Goal: Transaction & Acquisition: Book appointment/travel/reservation

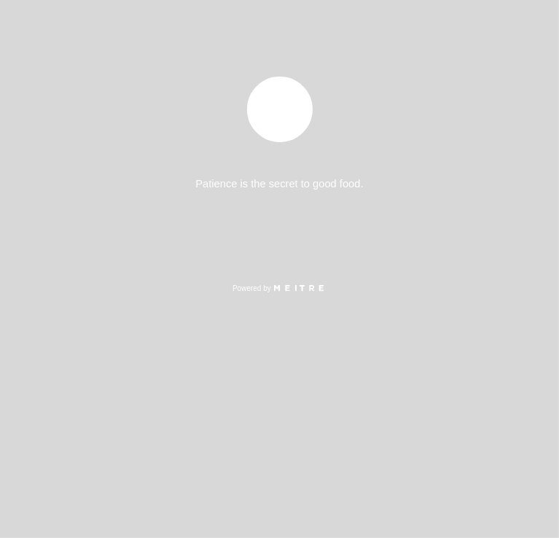
select select "es"
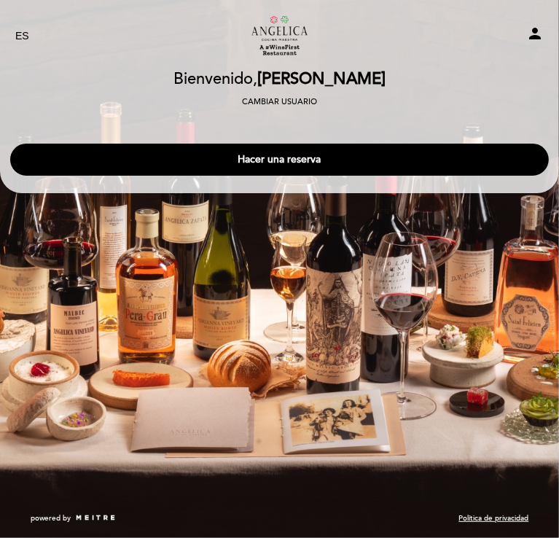
click at [404, 170] on button "Hacer una reserva" at bounding box center [279, 160] width 538 height 32
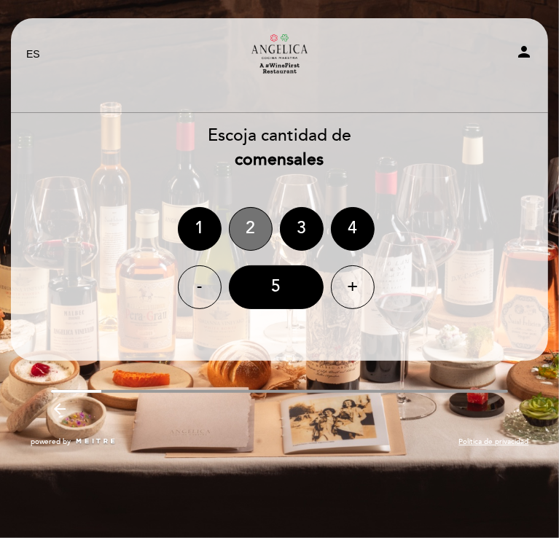
click at [251, 236] on div "2" at bounding box center [251, 229] width 44 height 44
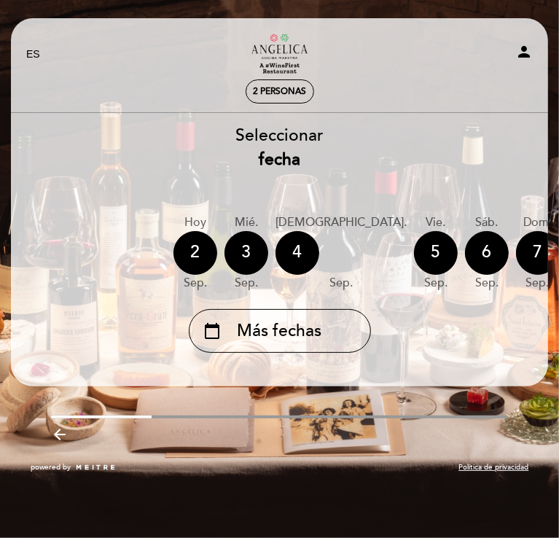
click at [252, 343] on span "Más fechas" at bounding box center [279, 331] width 84 height 24
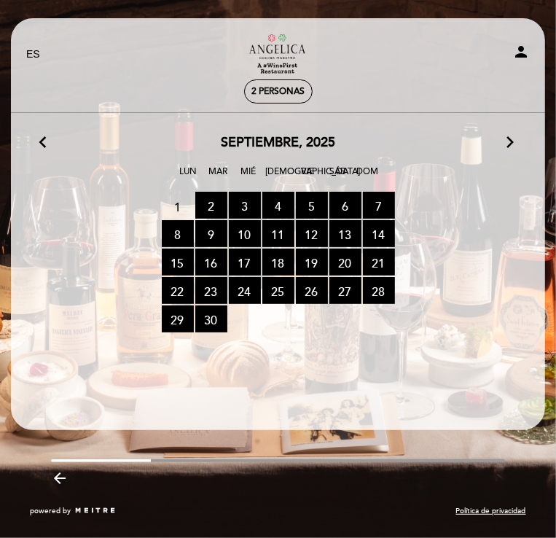
click at [210, 229] on span "9 RESERVAS DISPONIBLES" at bounding box center [211, 233] width 32 height 27
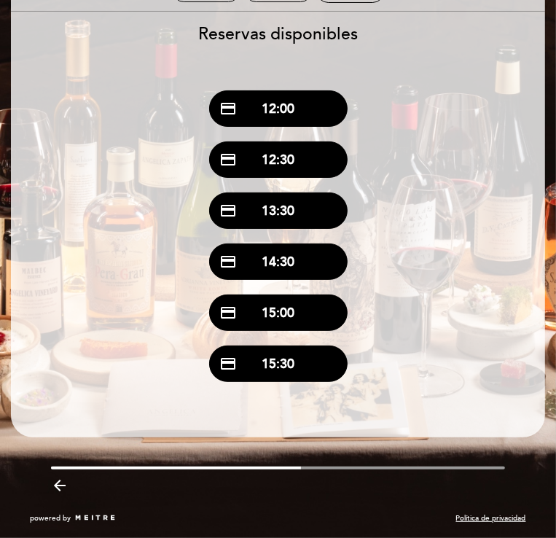
scroll to position [510, 0]
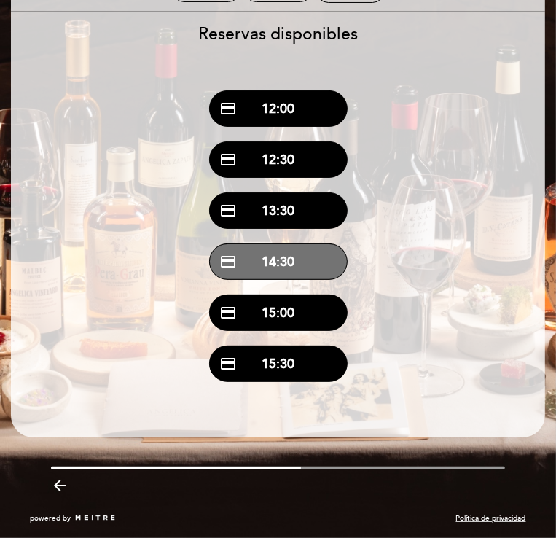
click at [283, 262] on button "credit_card 14:30" at bounding box center [278, 261] width 138 height 36
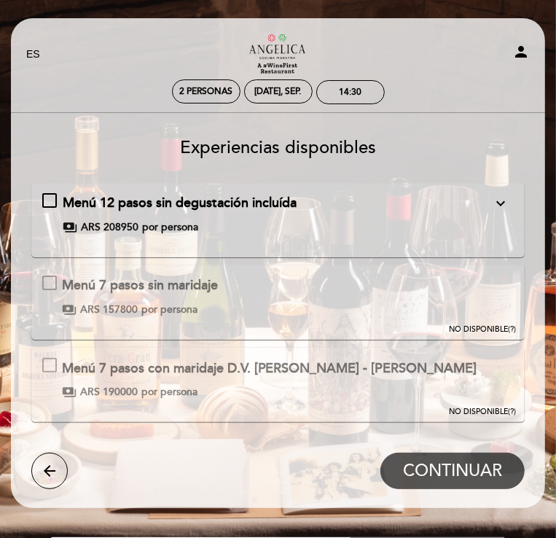
click at [44, 462] on icon "arrow_back" at bounding box center [49, 470] width 17 height 17
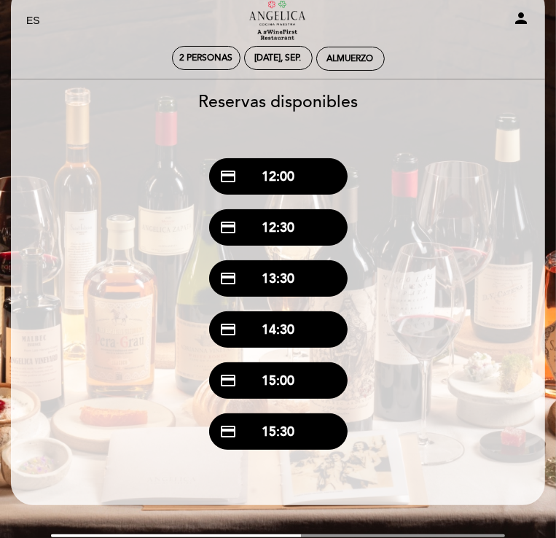
scroll to position [437, 0]
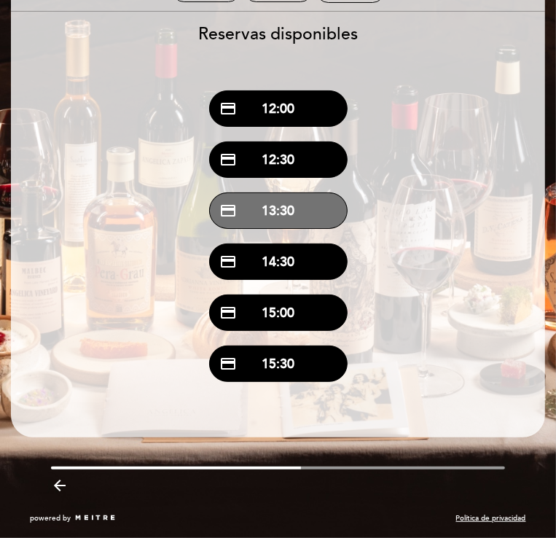
click at [307, 229] on button "credit_card 13:30" at bounding box center [278, 210] width 138 height 36
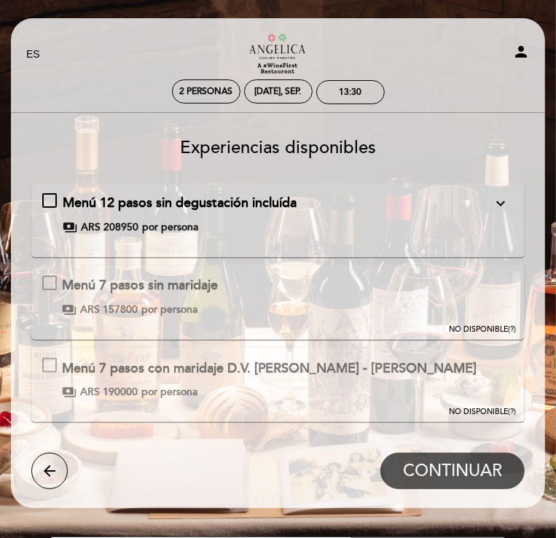
click at [41, 462] on icon "arrow_back" at bounding box center [49, 470] width 17 height 17
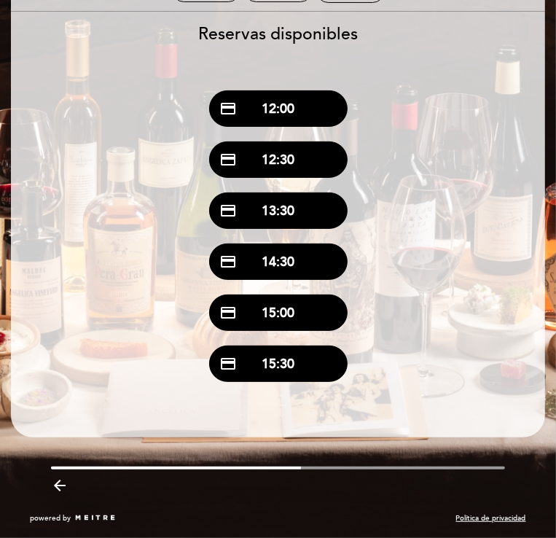
scroll to position [437, 0]
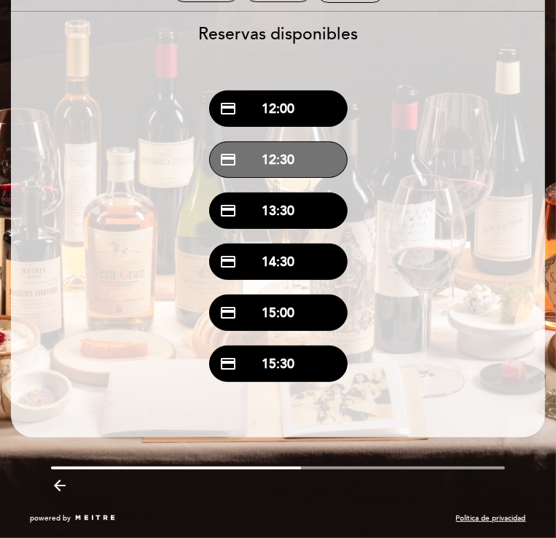
click at [288, 178] on button "credit_card 12:30" at bounding box center [278, 159] width 138 height 36
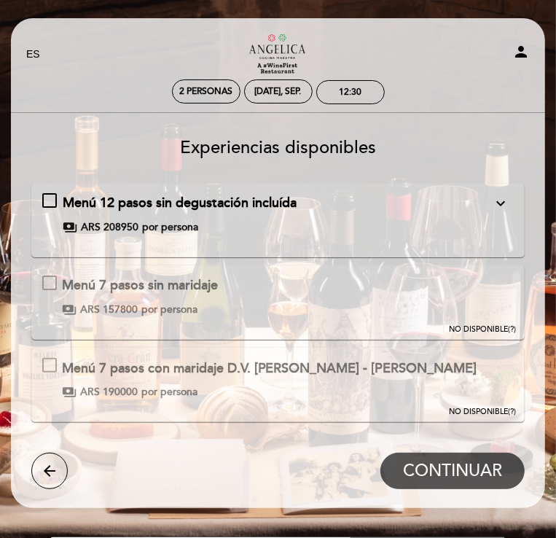
click at [50, 462] on icon "arrow_back" at bounding box center [49, 470] width 17 height 17
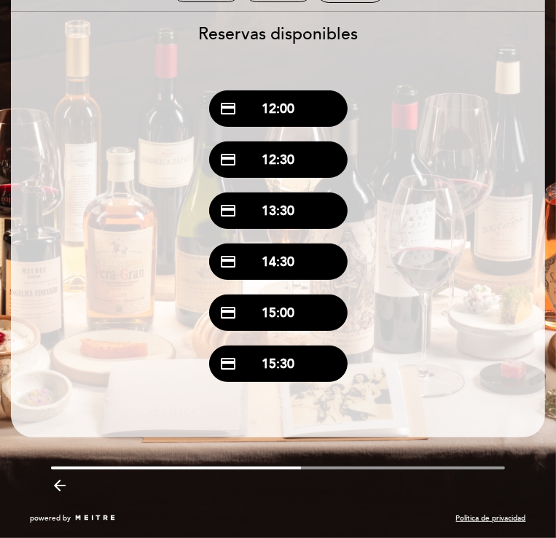
scroll to position [854, 0]
click at [0, 0] on button "credit_card 14:00" at bounding box center [0, 0] width 0 height 0
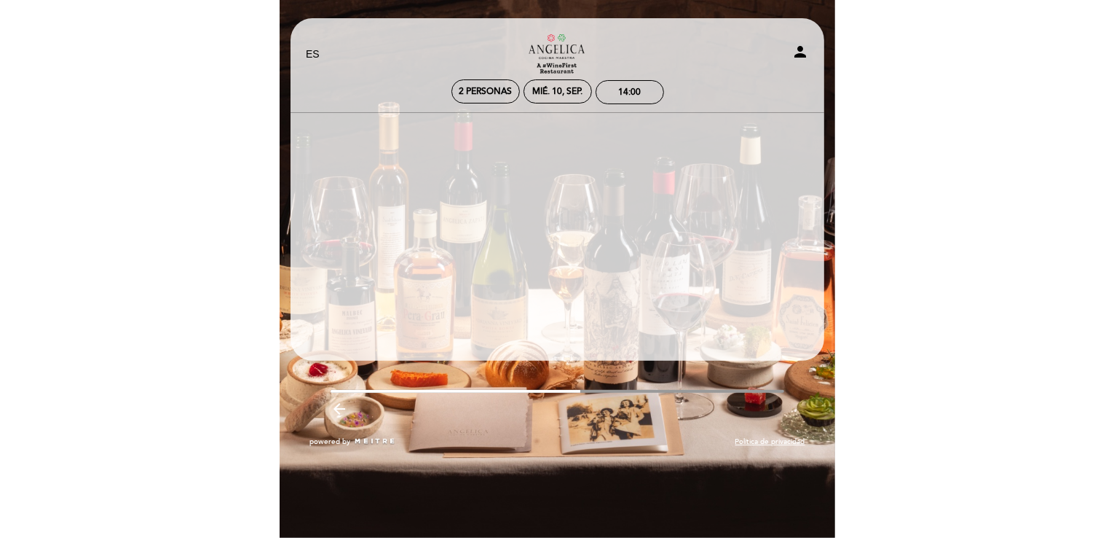
scroll to position [0, 0]
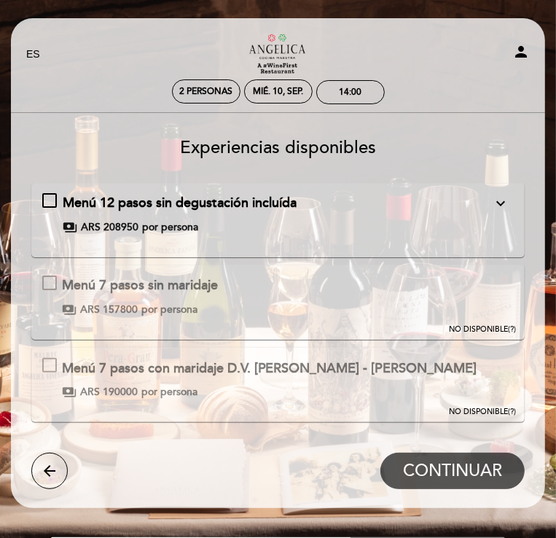
click at [49, 462] on icon "arrow_back" at bounding box center [49, 470] width 17 height 17
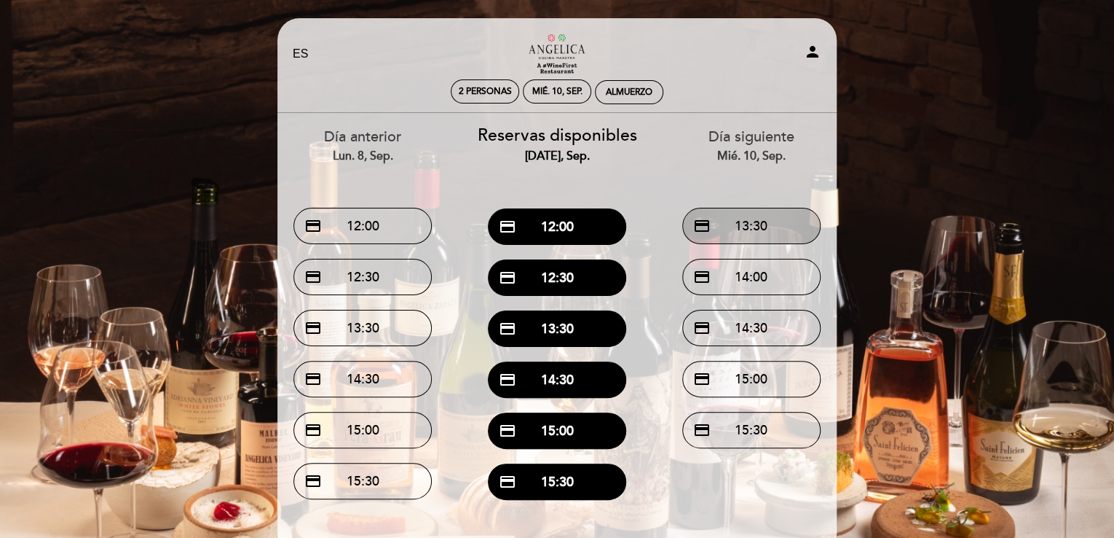
click at [558, 226] on button "credit_card 13:30" at bounding box center [752, 226] width 138 height 36
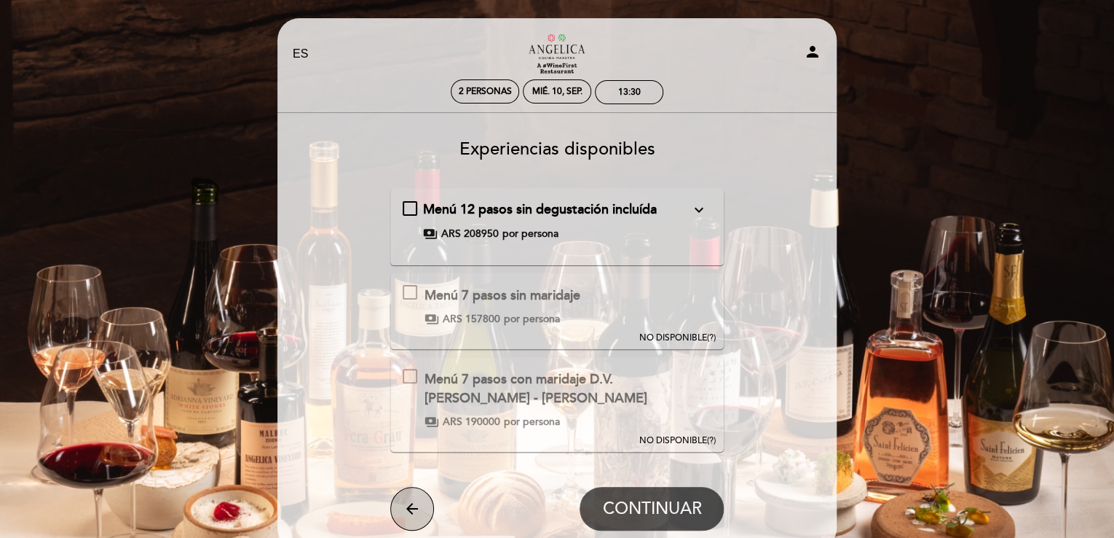
click at [401, 503] on button "arrow_back" at bounding box center [412, 509] width 44 height 44
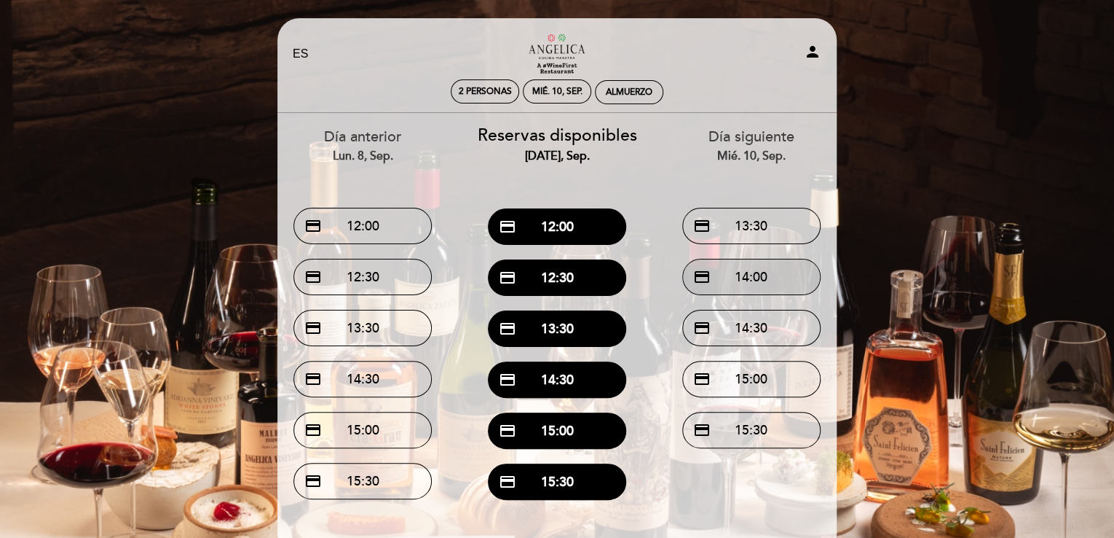
click at [558, 282] on button "credit_card 14:00" at bounding box center [752, 277] width 138 height 36
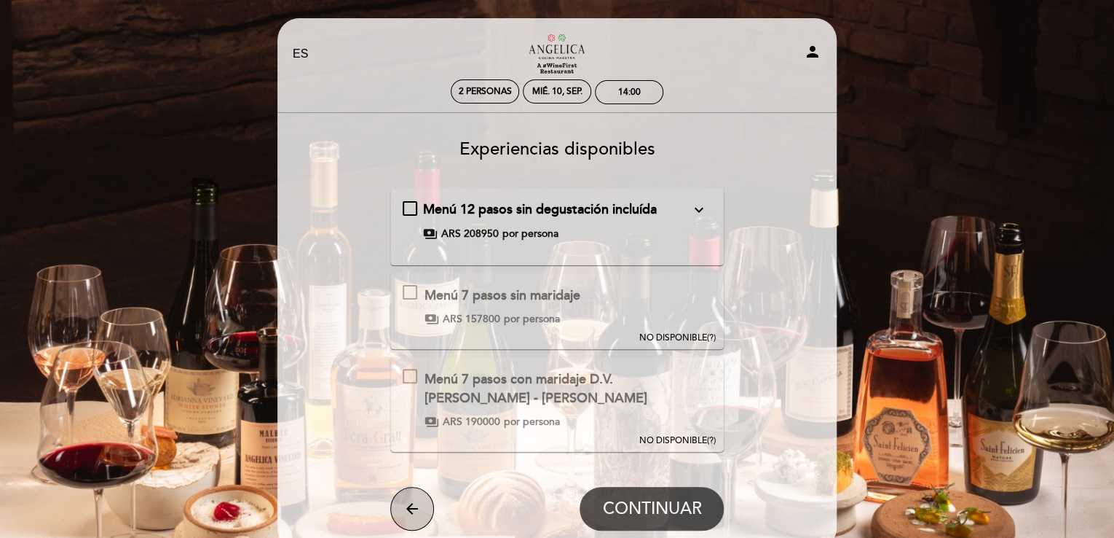
click at [404, 503] on icon "arrow_back" at bounding box center [412, 508] width 17 height 17
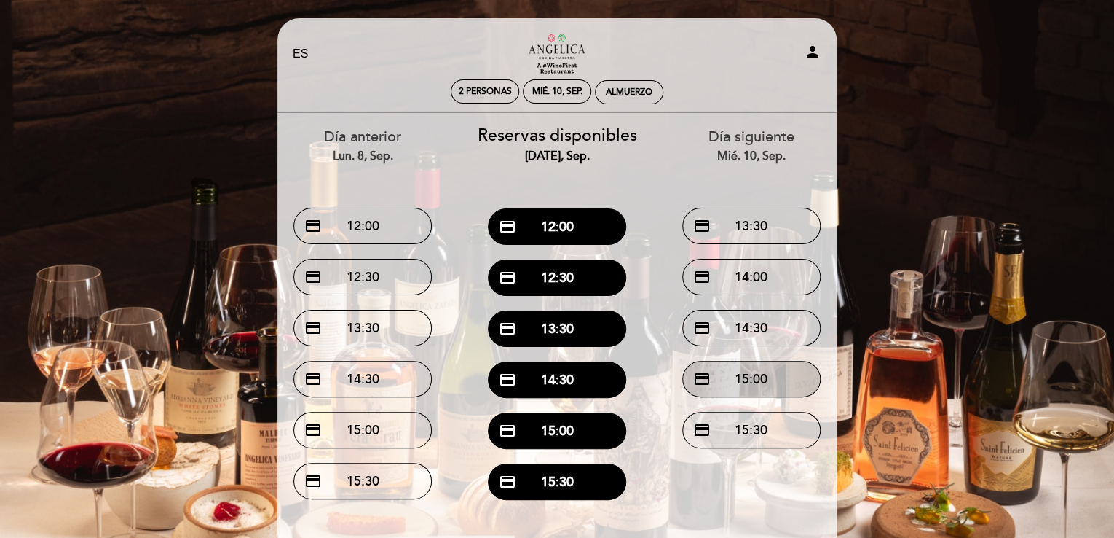
click at [558, 382] on button "credit_card 15:00" at bounding box center [752, 379] width 138 height 36
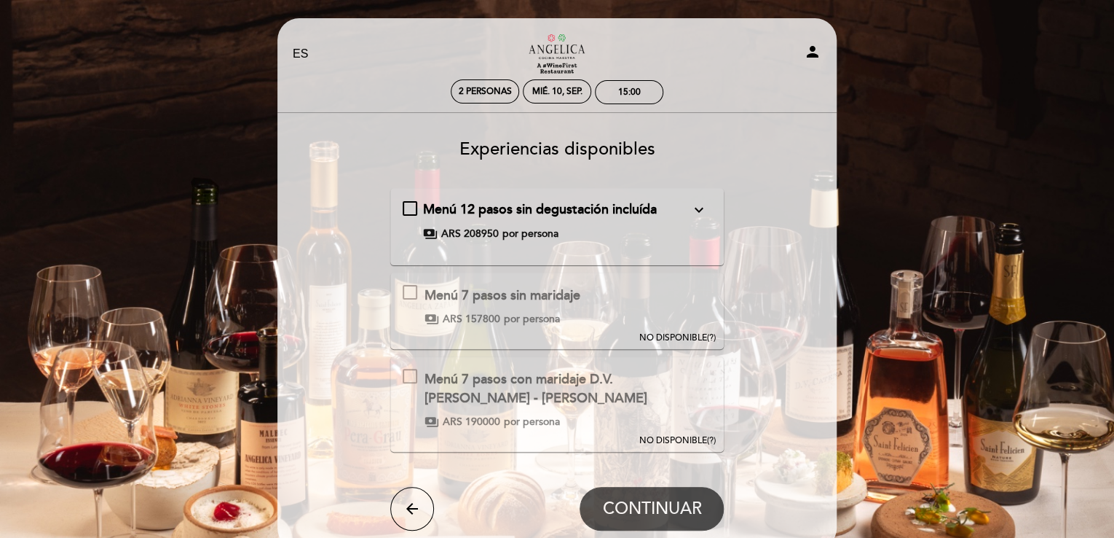
click at [429, 493] on div "arrow_back CONTINUAR" at bounding box center [557, 509] width 334 height 44
click at [409, 508] on icon "arrow_back" at bounding box center [412, 508] width 17 height 17
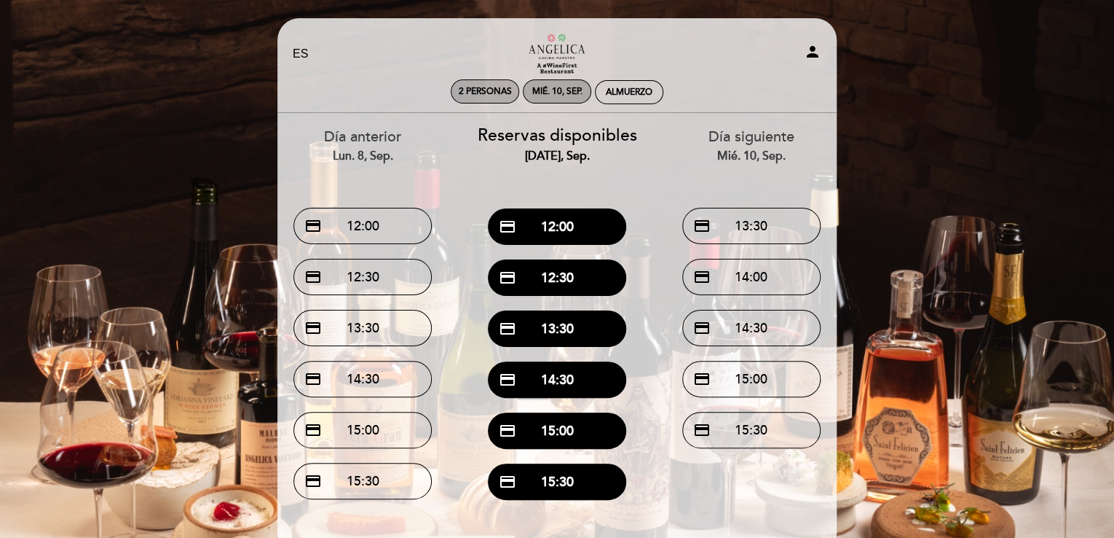
click at [558, 93] on div "mié. 10, sep." at bounding box center [557, 91] width 50 height 11
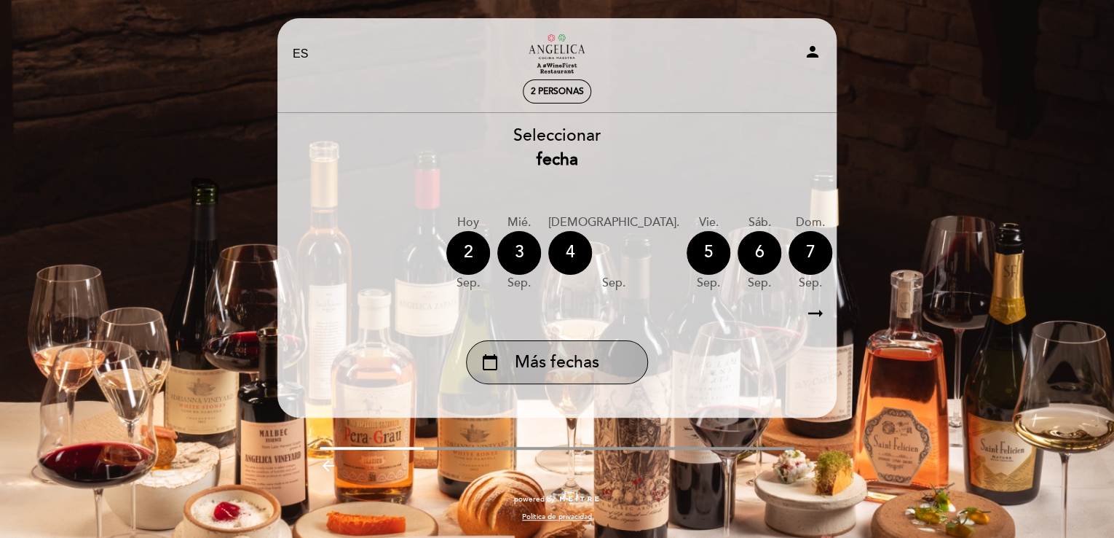
click at [558, 366] on div "calendar_today Más fechas" at bounding box center [557, 362] width 182 height 44
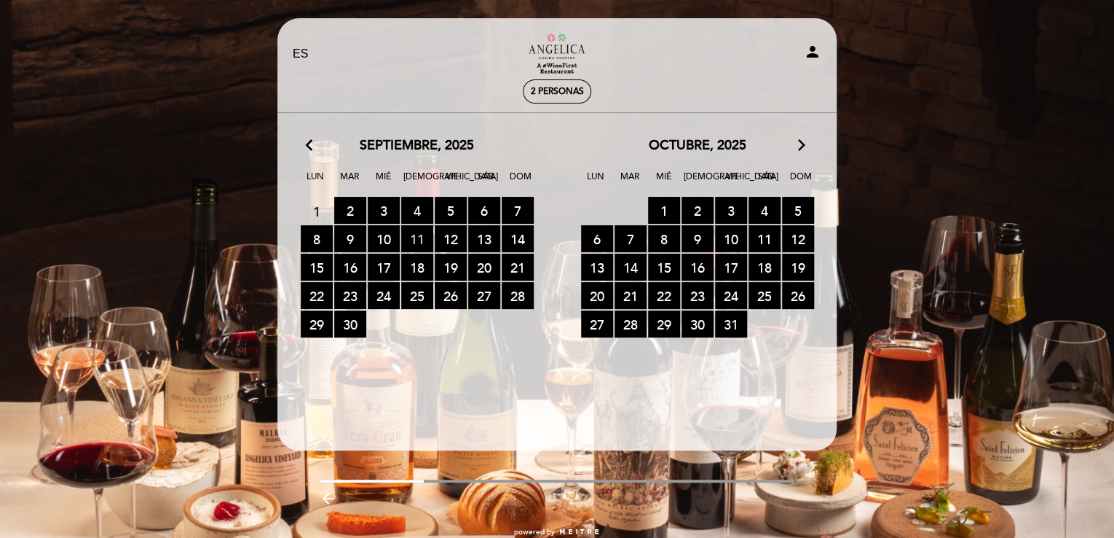
click at [410, 234] on span "11 RESERVAS DISPONIBLES" at bounding box center [417, 238] width 32 height 27
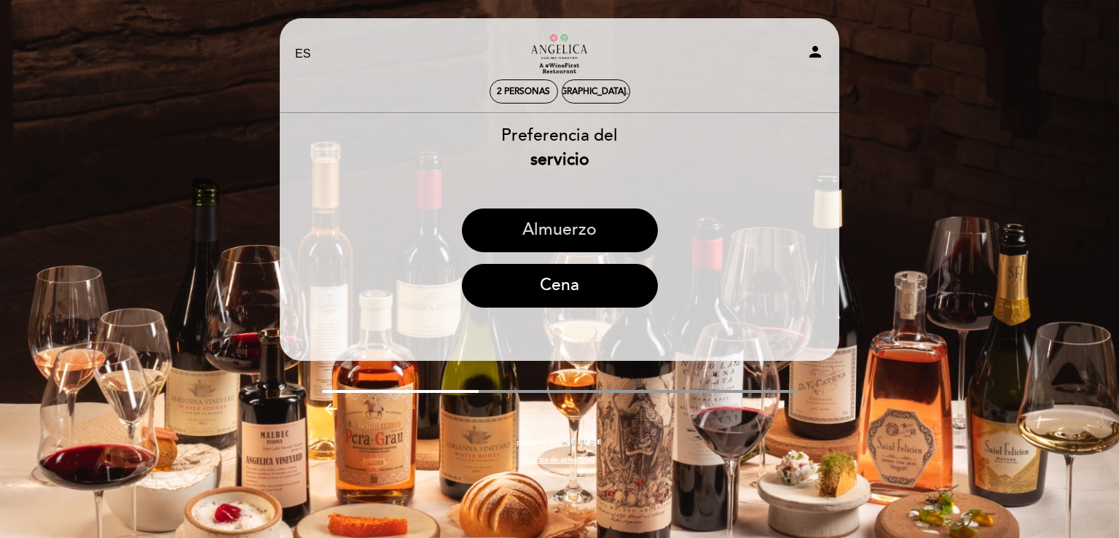
click at [558, 237] on button "Almuerzo" at bounding box center [560, 230] width 196 height 44
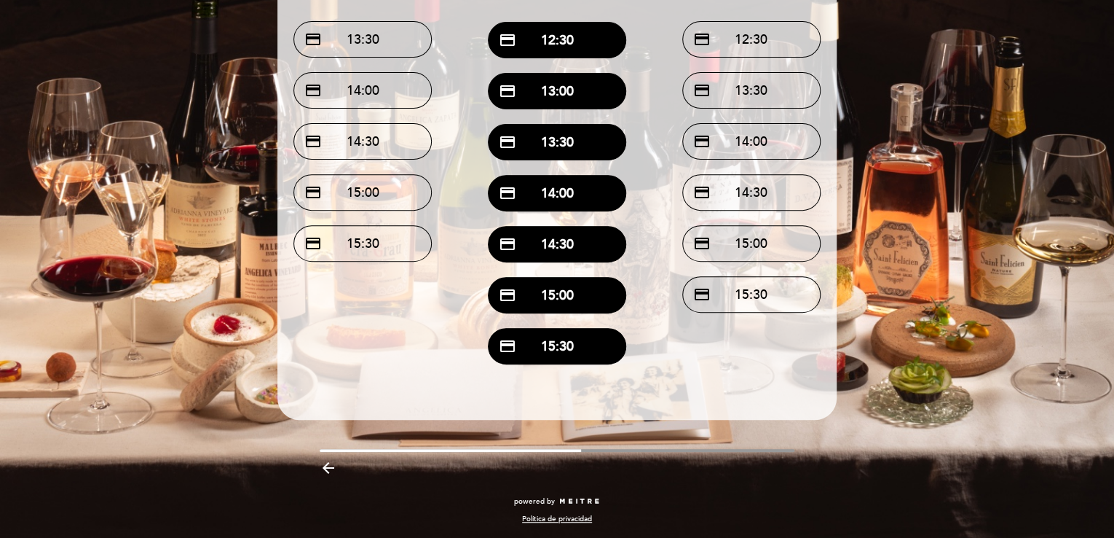
scroll to position [187, 0]
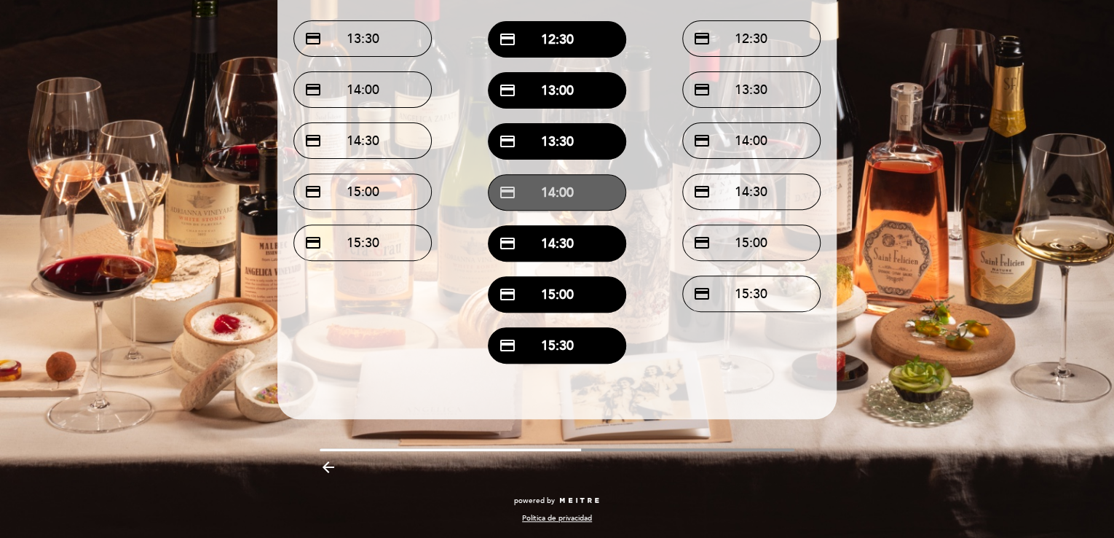
click at [558, 192] on button "credit_card 14:00" at bounding box center [557, 192] width 138 height 36
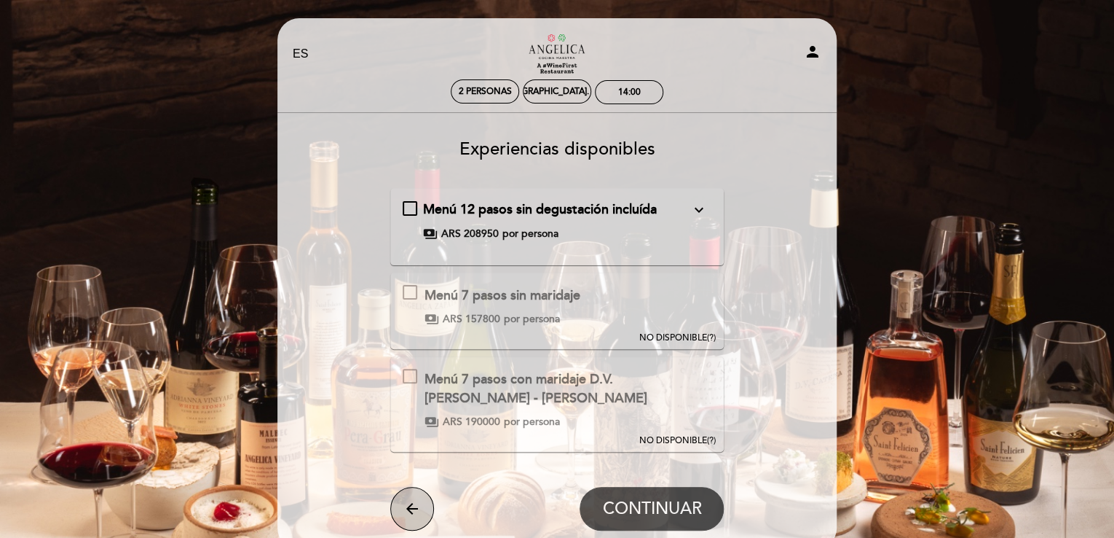
click at [414, 508] on icon "arrow_back" at bounding box center [412, 508] width 17 height 17
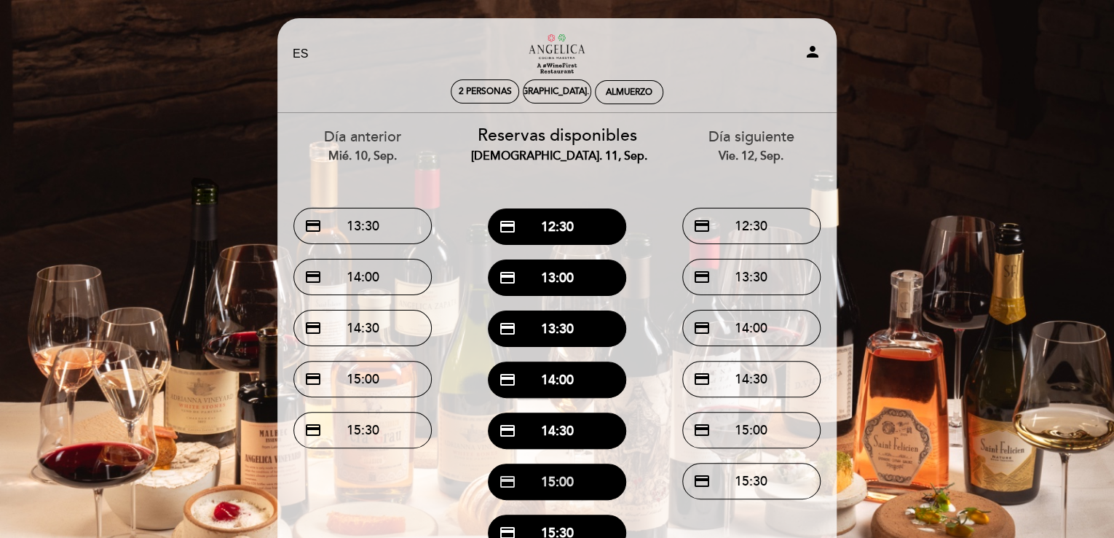
click at [558, 481] on button "credit_card 15:00" at bounding box center [557, 481] width 138 height 36
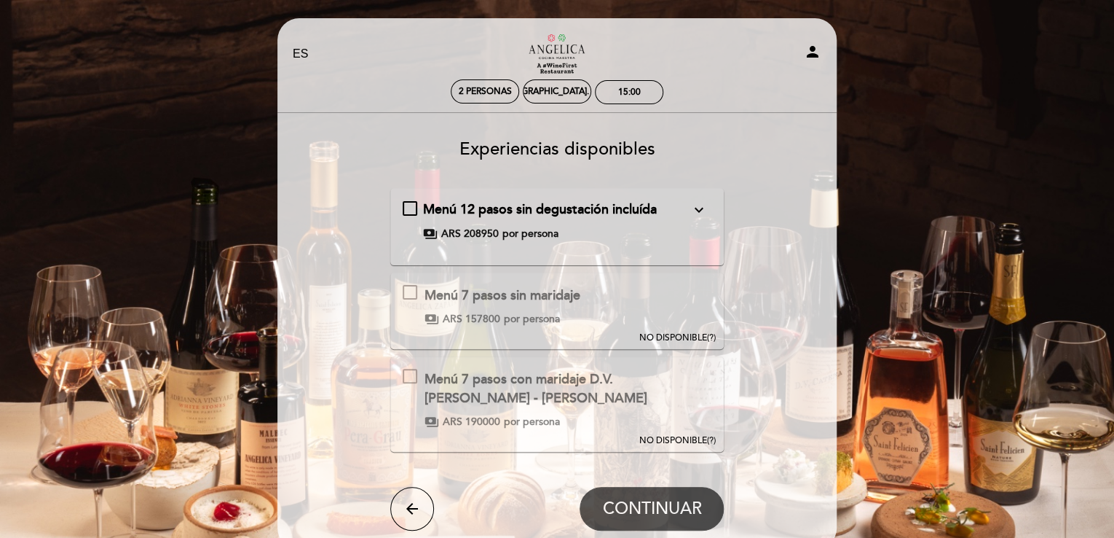
click at [412, 511] on icon "arrow_back" at bounding box center [412, 508] width 17 height 17
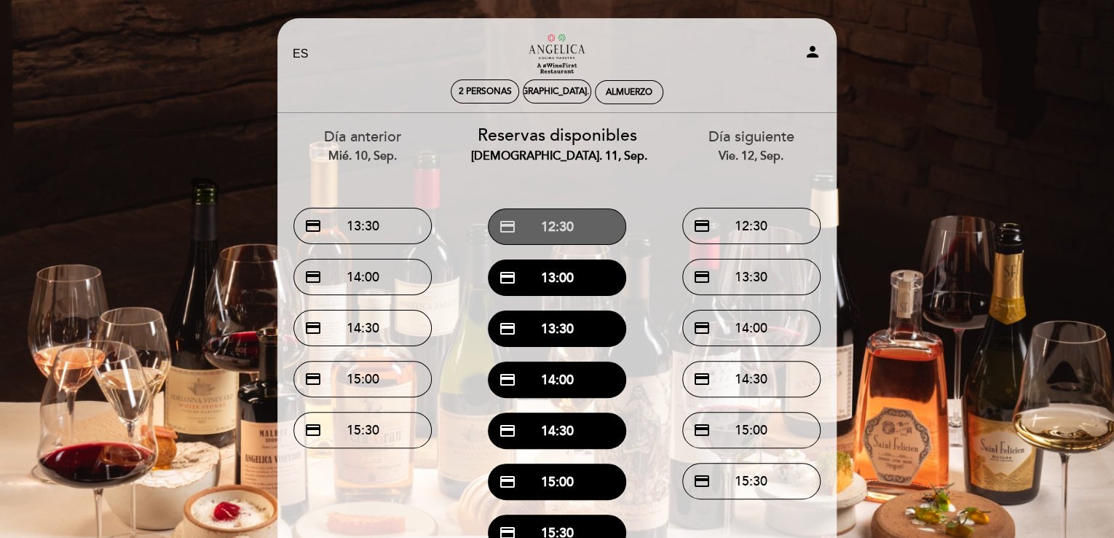
click at [558, 227] on button "credit_card 12:30" at bounding box center [557, 226] width 138 height 36
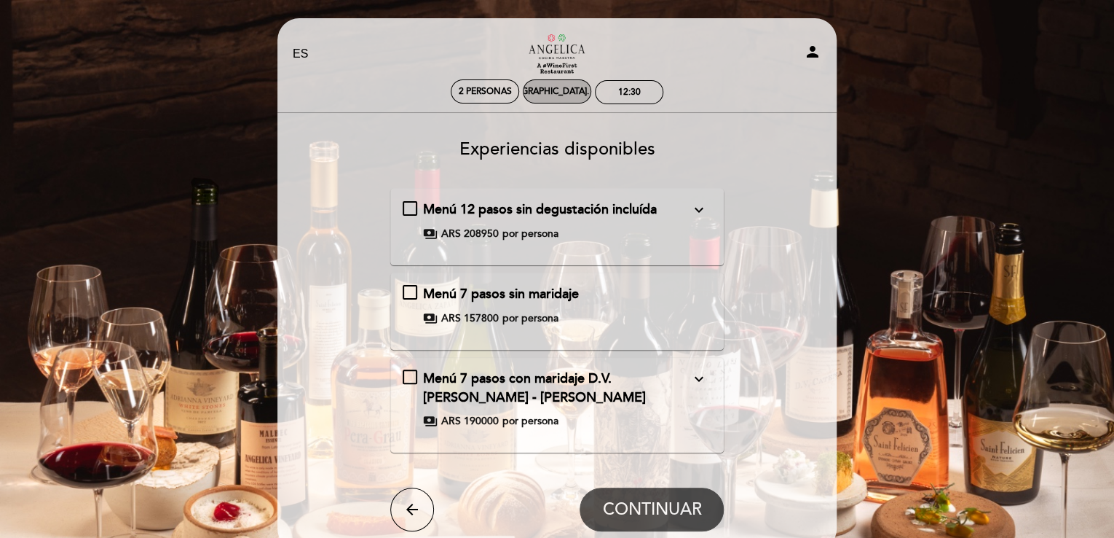
click at [558, 84] on div "jue. 11, sep." at bounding box center [557, 91] width 68 height 24
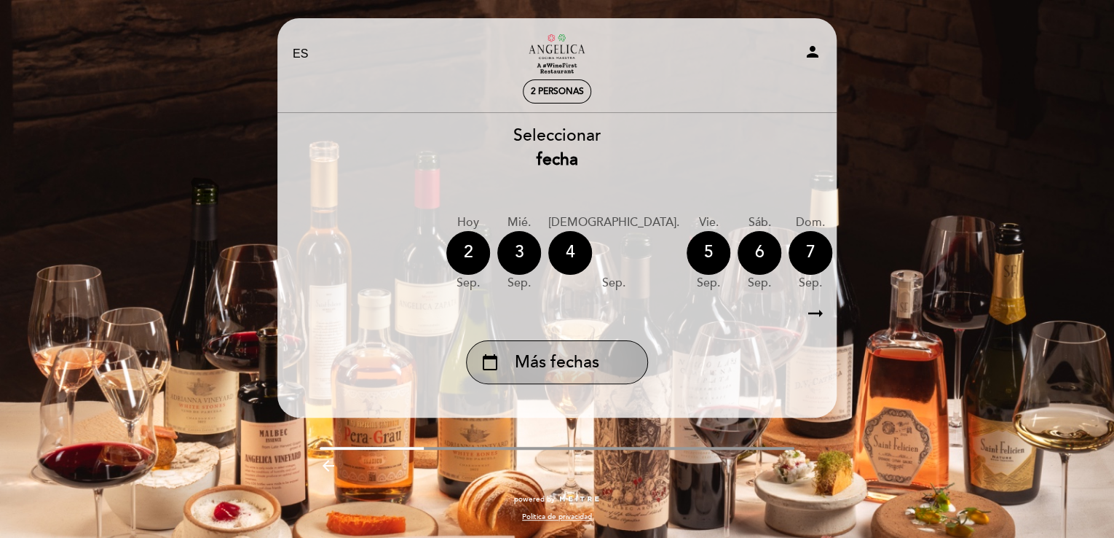
click at [558, 371] on div "calendar_today Más fechas" at bounding box center [557, 362] width 182 height 44
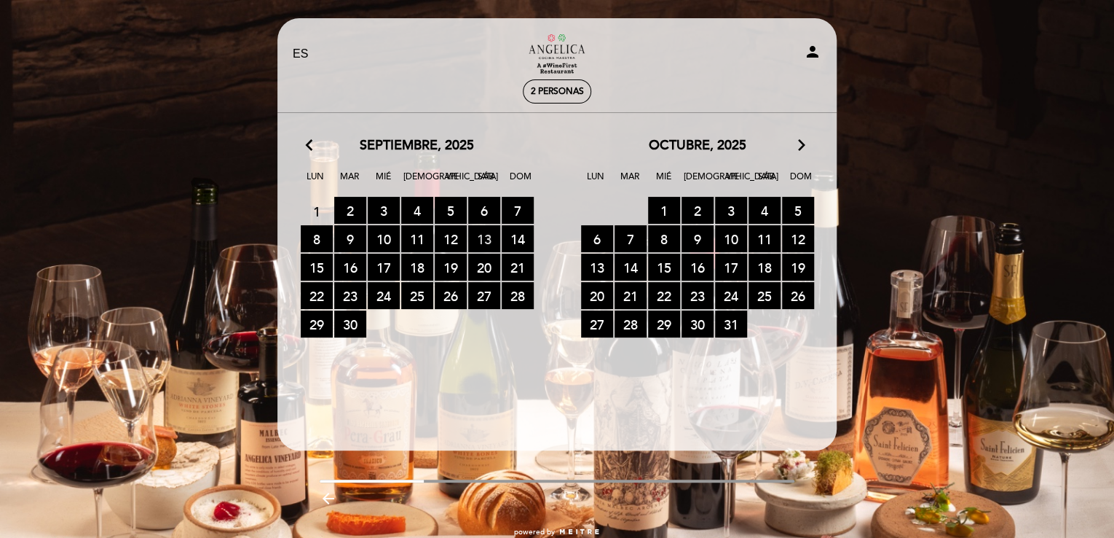
click at [487, 242] on span "13 RESERVAS DISPONIBLES" at bounding box center [484, 238] width 32 height 27
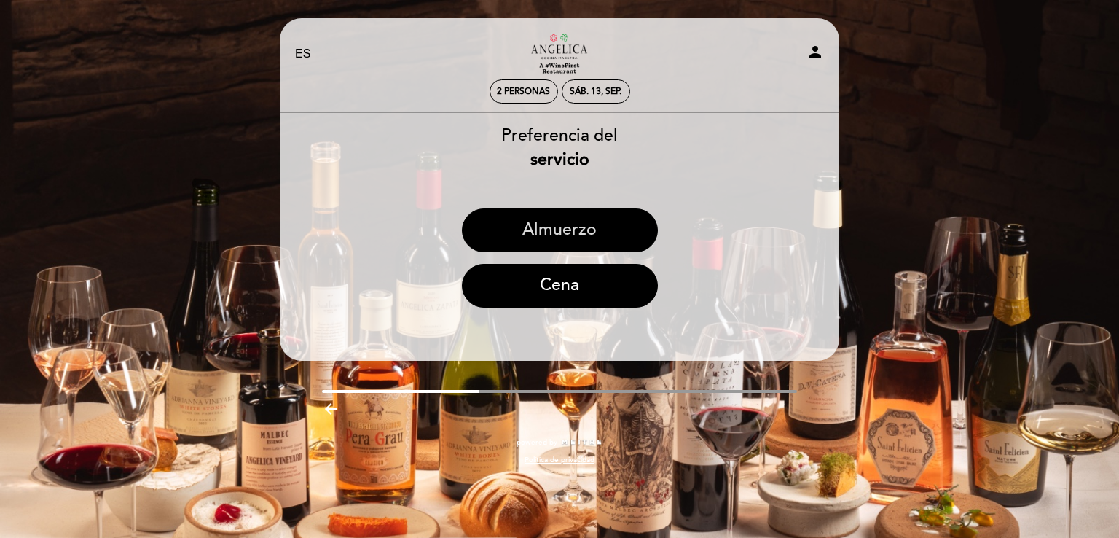
click at [495, 240] on button "Almuerzo" at bounding box center [560, 230] width 196 height 44
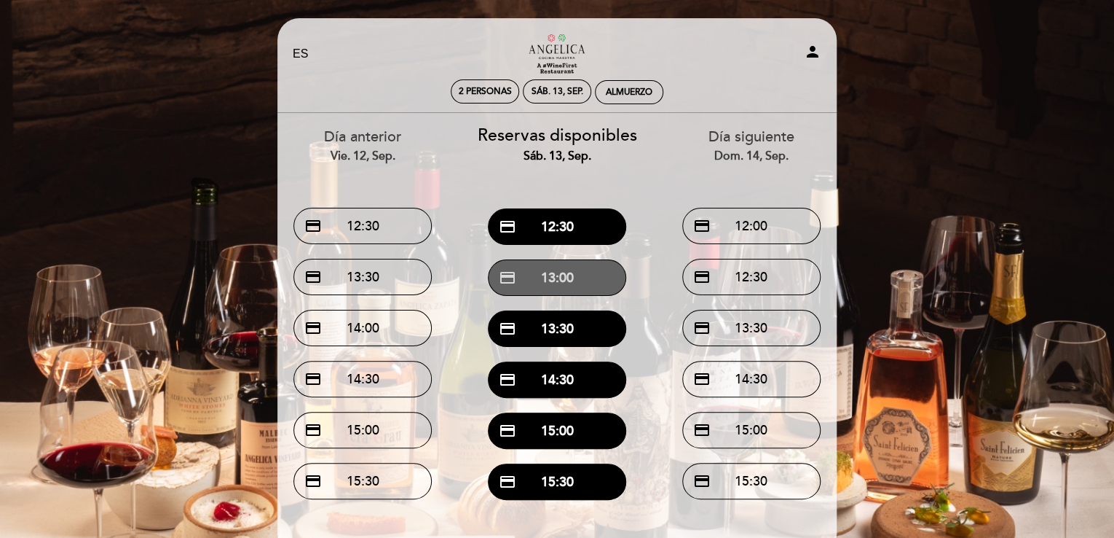
click at [558, 275] on button "credit_card 13:00" at bounding box center [557, 277] width 138 height 36
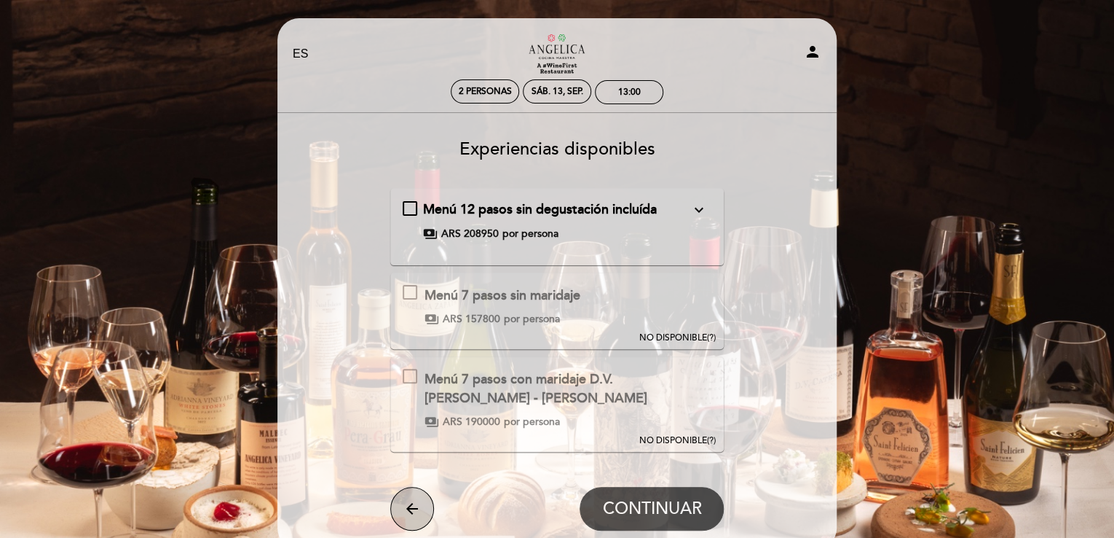
click at [414, 508] on icon "arrow_back" at bounding box center [412, 508] width 17 height 17
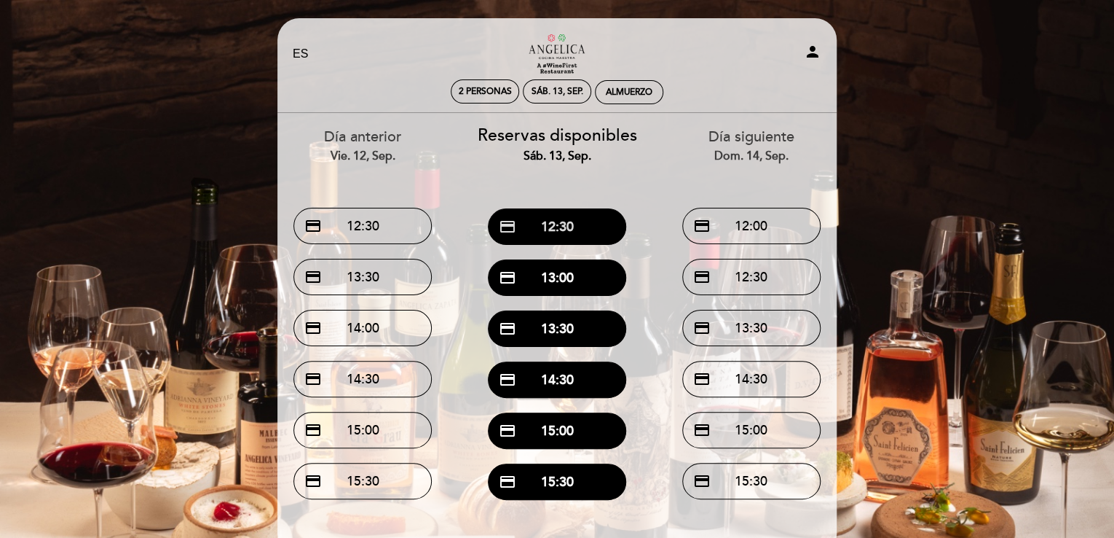
click at [558, 228] on button "credit_card 12:30" at bounding box center [557, 226] width 138 height 36
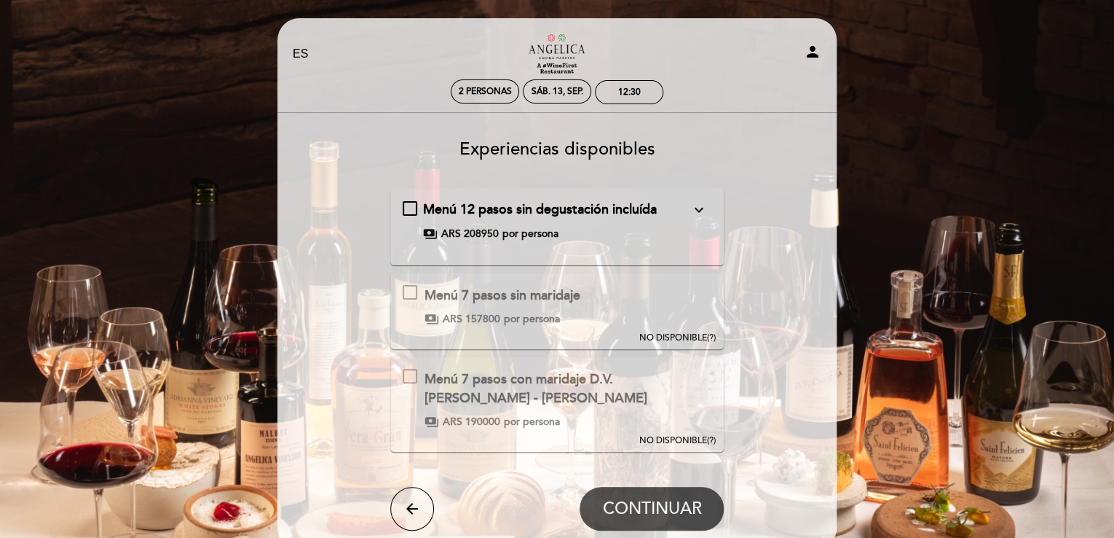
click at [434, 505] on div "arrow_back CONTINUAR" at bounding box center [557, 509] width 334 height 44
click at [411, 513] on icon "arrow_back" at bounding box center [412, 508] width 17 height 17
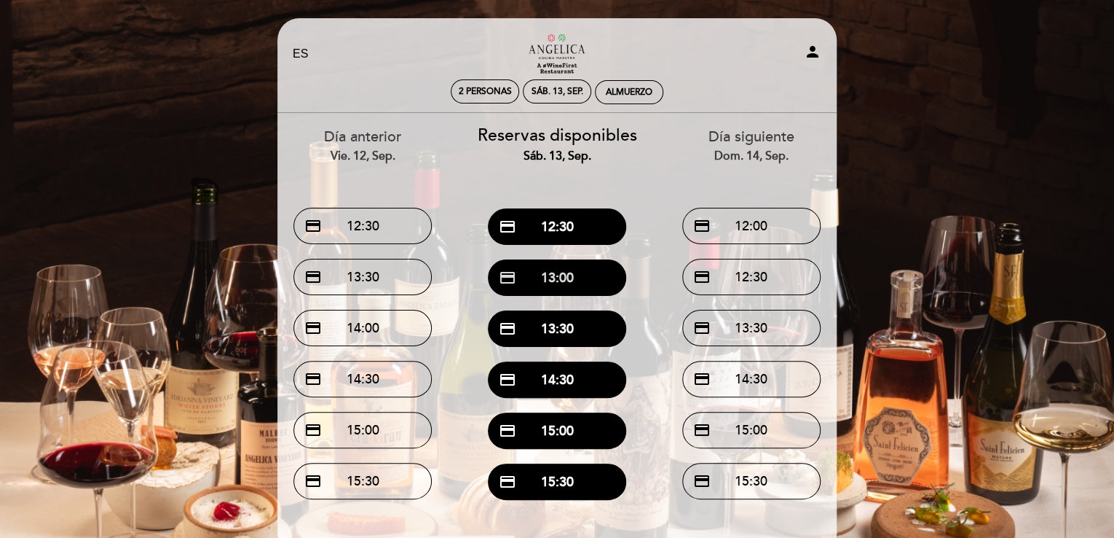
click at [558, 266] on button "credit_card 13:00" at bounding box center [557, 277] width 138 height 36
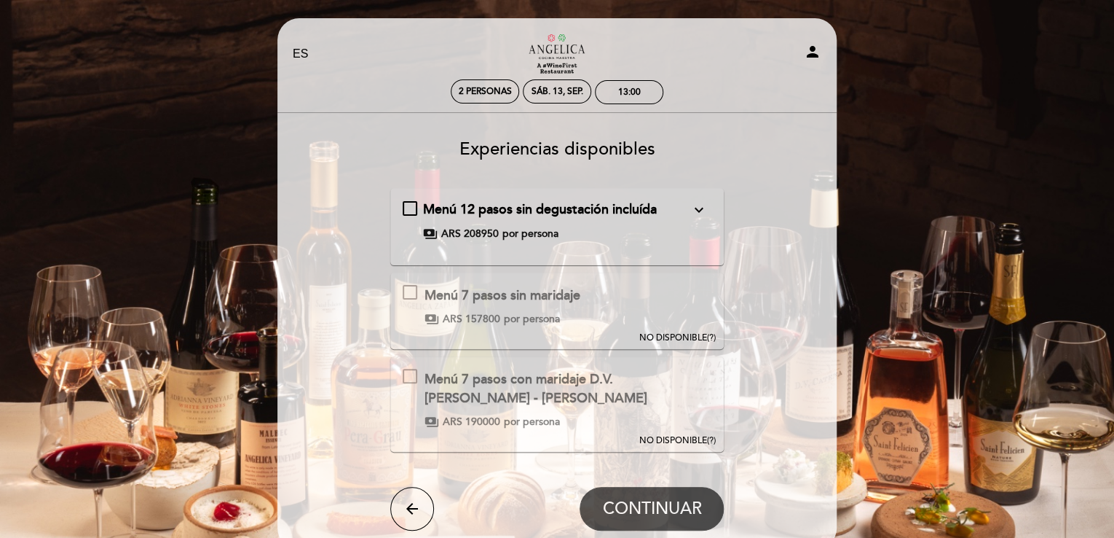
click at [412, 505] on icon "arrow_back" at bounding box center [412, 508] width 17 height 17
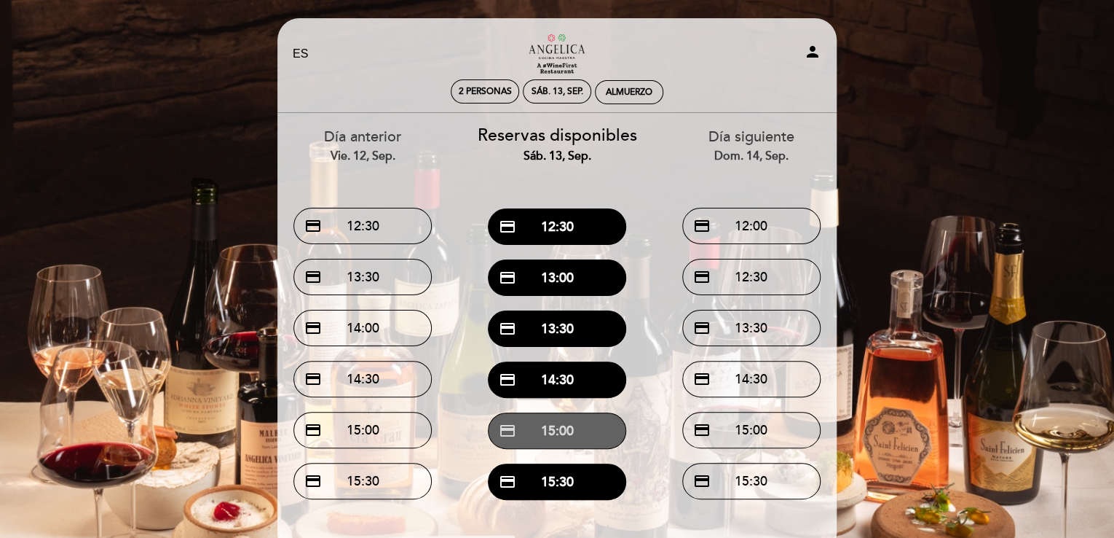
click at [558, 417] on button "credit_card 15:00" at bounding box center [557, 430] width 138 height 36
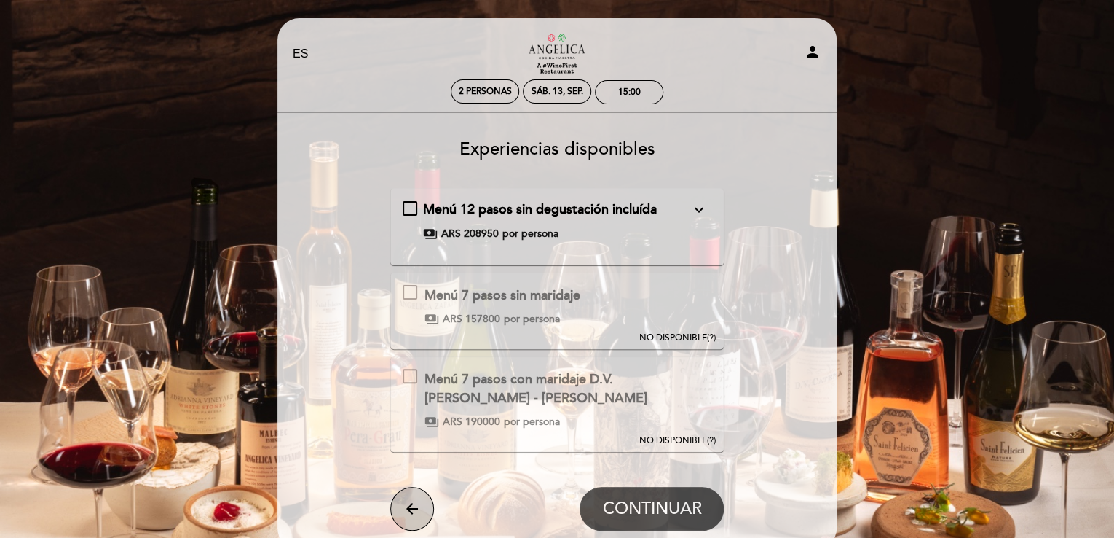
click at [423, 500] on button "arrow_back" at bounding box center [412, 509] width 44 height 44
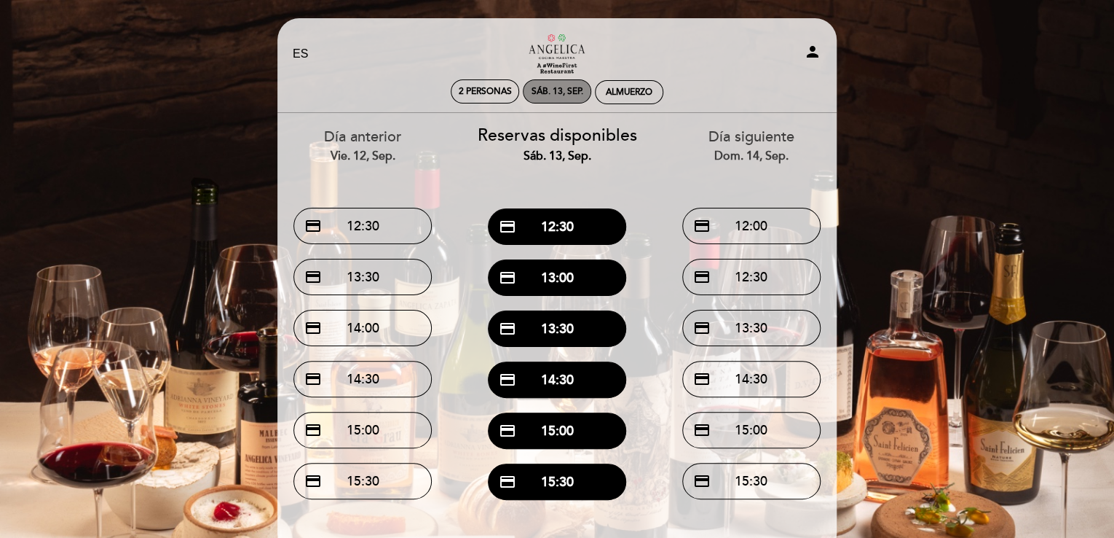
click at [558, 89] on div "sáb. 13, sep." at bounding box center [558, 91] width 52 height 11
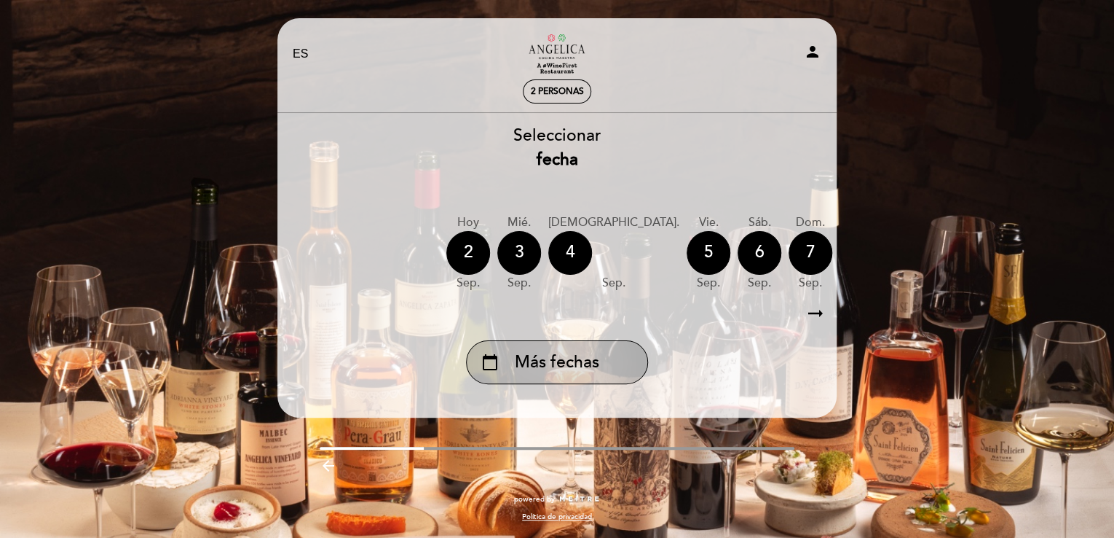
click at [558, 356] on div "calendar_today Más fechas" at bounding box center [557, 362] width 182 height 44
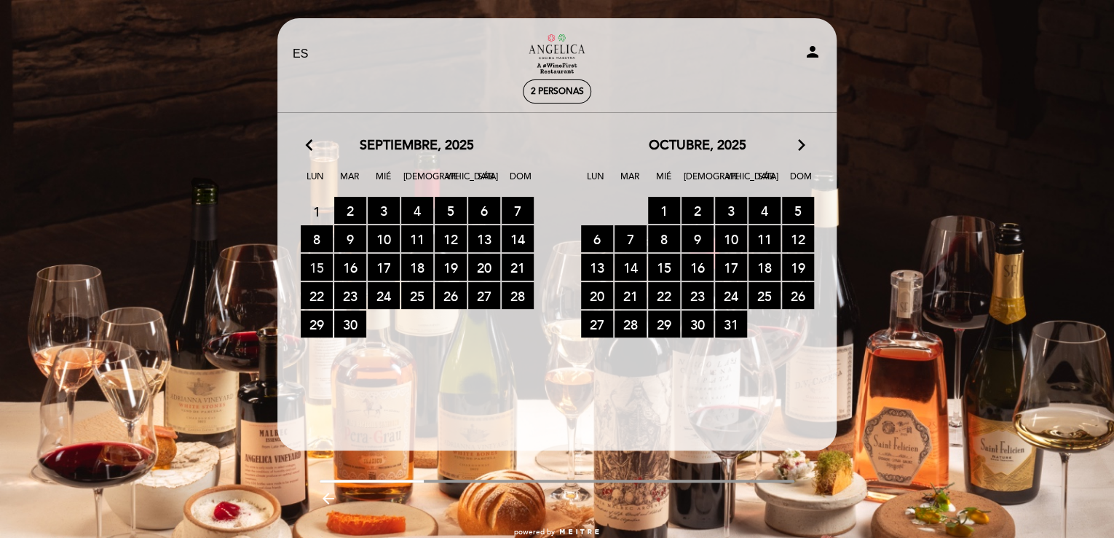
click at [323, 265] on span "15 RESERVAS DISPONIBLES" at bounding box center [317, 266] width 32 height 27
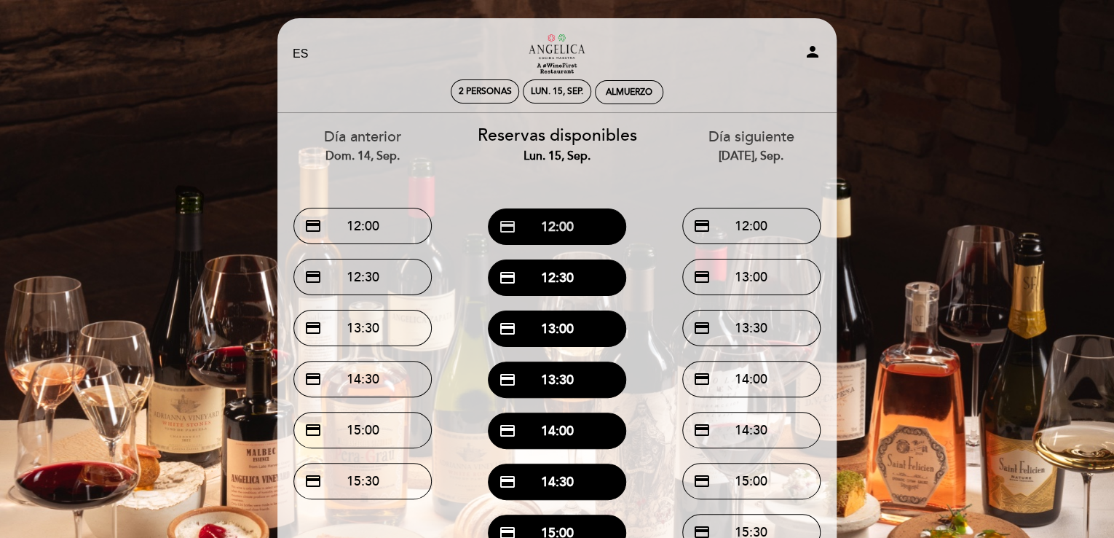
click at [558, 230] on button "credit_card 12:00" at bounding box center [557, 226] width 138 height 36
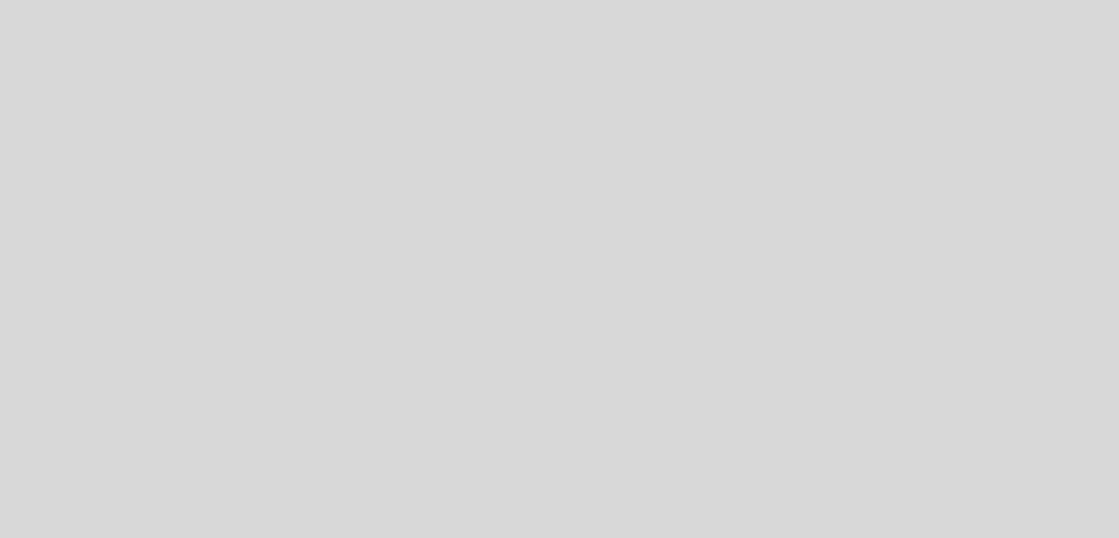
select select "es"
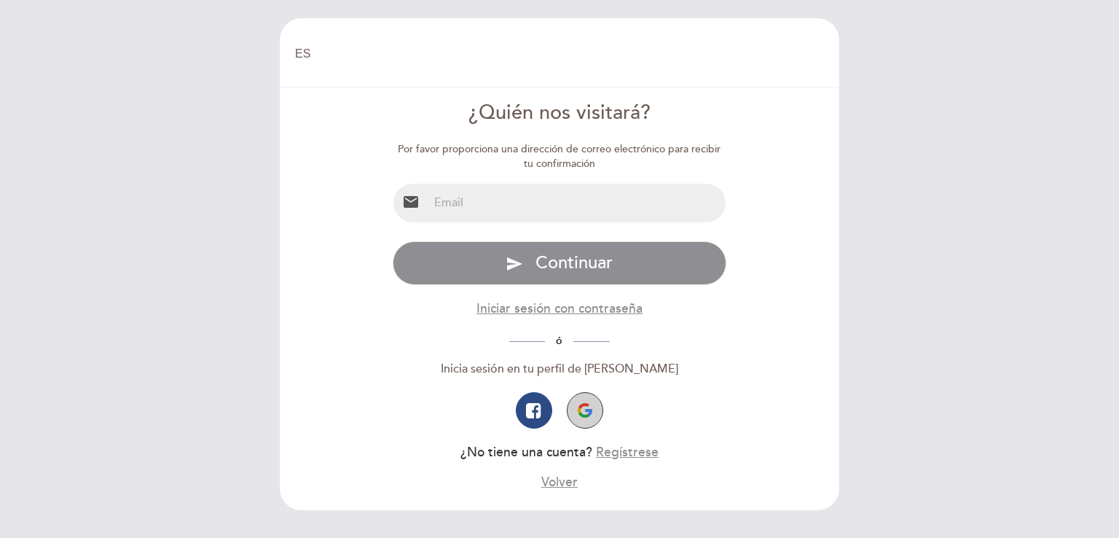
click at [589, 401] on button "button" at bounding box center [585, 410] width 36 height 36
